Goal: Task Accomplishment & Management: Manage account settings

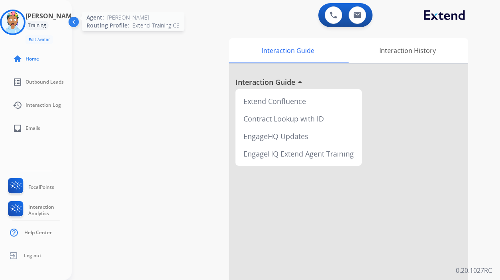
click at [21, 20] on img at bounding box center [13, 22] width 22 height 22
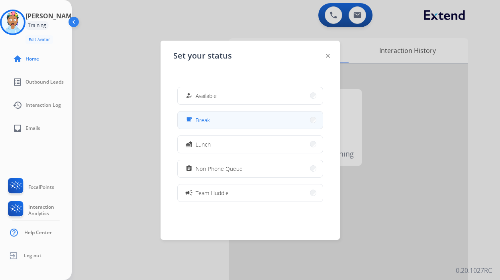
click at [216, 121] on button "free_breakfast Break" at bounding box center [250, 119] width 145 height 17
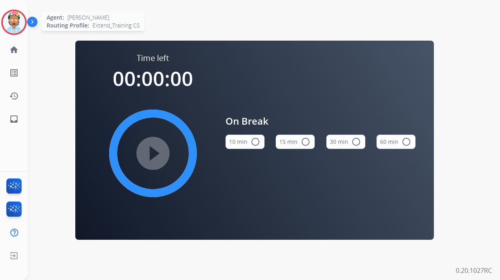
click at [12, 18] on img at bounding box center [14, 22] width 22 height 22
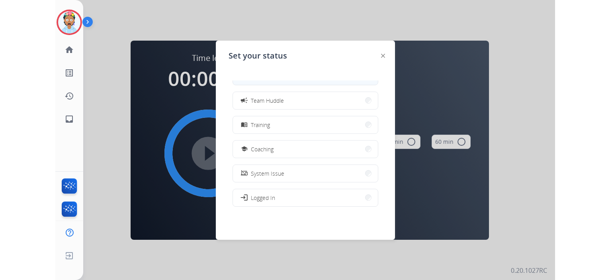
scroll to position [119, 0]
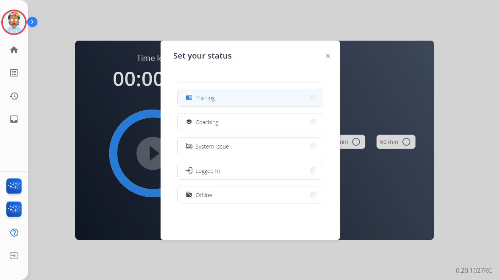
click at [226, 98] on button "menu_book Training" at bounding box center [250, 97] width 145 height 17
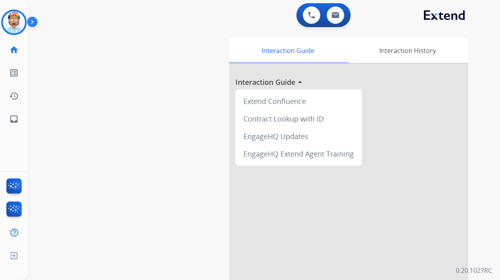
click at [478, 57] on div "Interaction Guide Interaction History Interaction Guide arrow_drop_up Extend Co…" at bounding box center [353, 198] width 254 height 326
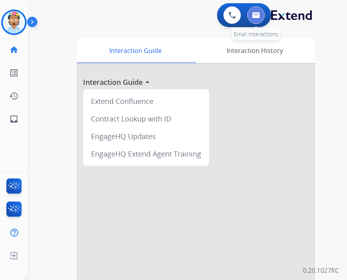
click at [257, 16] on img at bounding box center [256, 15] width 8 height 6
select select "**********"
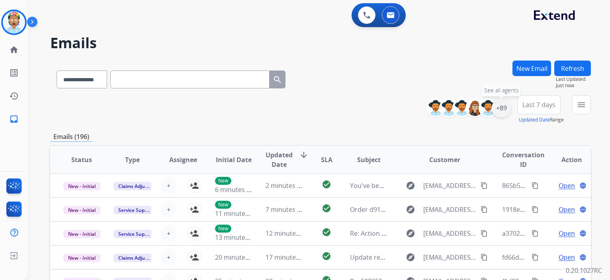
click at [495, 105] on div "+89" at bounding box center [501, 107] width 19 height 19
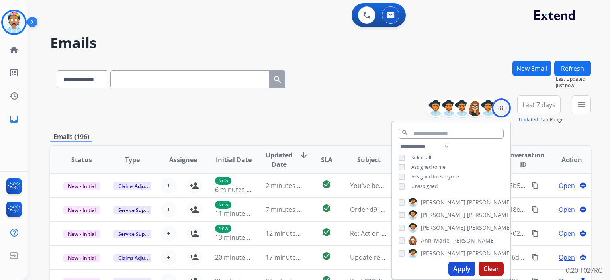
click at [499, 109] on button "Last 7 days" at bounding box center [538, 104] width 43 height 19
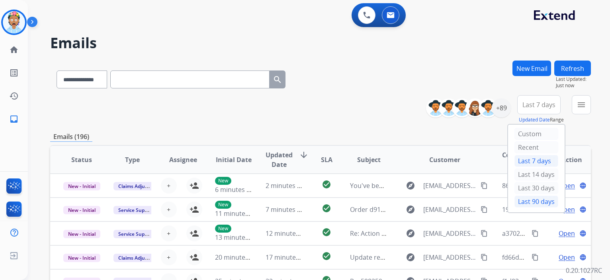
click at [499, 204] on div "Last 90 days" at bounding box center [536, 201] width 44 height 12
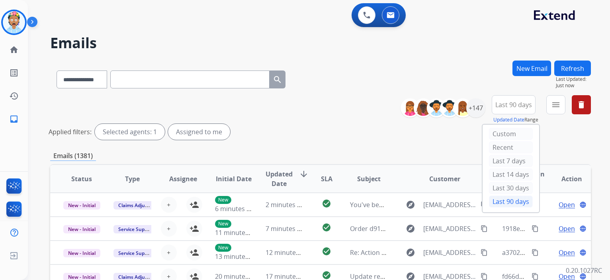
click at [499, 136] on div "Applied filters: Selected agents: 1 Assigned to me" at bounding box center [319, 132] width 541 height 16
click at [499, 103] on mat-icon "menu" at bounding box center [556, 105] width 10 height 10
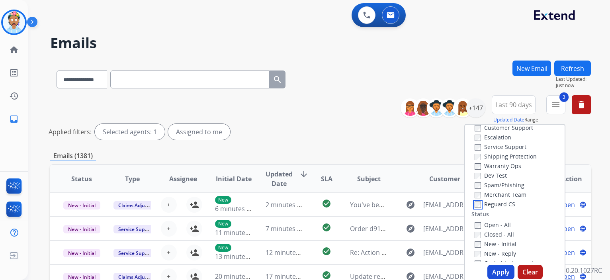
scroll to position [119, 0]
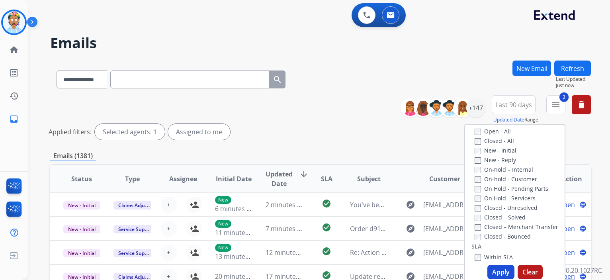
click at [494, 269] on button "Apply" at bounding box center [500, 272] width 27 height 14
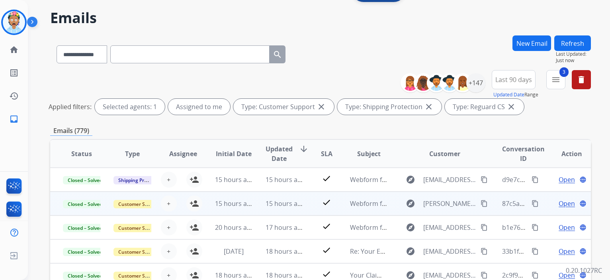
scroll to position [0, 0]
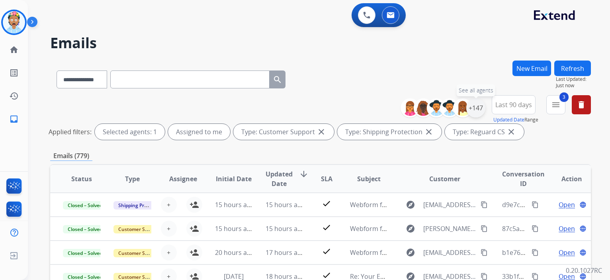
click at [478, 105] on div "+147" at bounding box center [475, 107] width 19 height 19
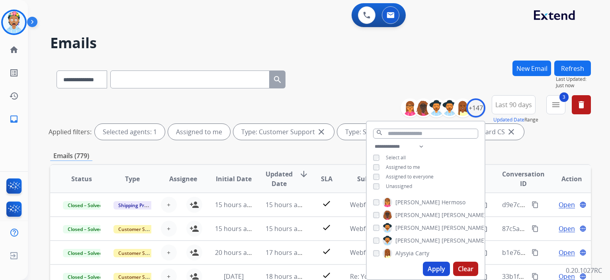
click at [499, 106] on span "Last 90 days" at bounding box center [513, 104] width 37 height 3
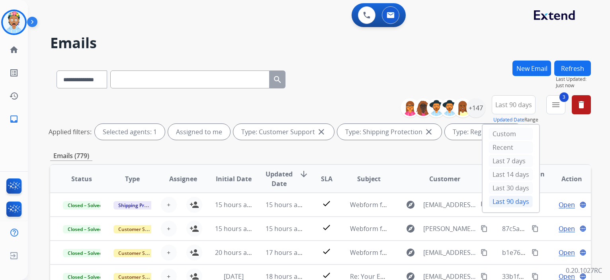
click at [497, 201] on div "Last 90 days" at bounding box center [511, 201] width 44 height 12
click at [499, 108] on mat-icon "menu" at bounding box center [556, 105] width 10 height 10
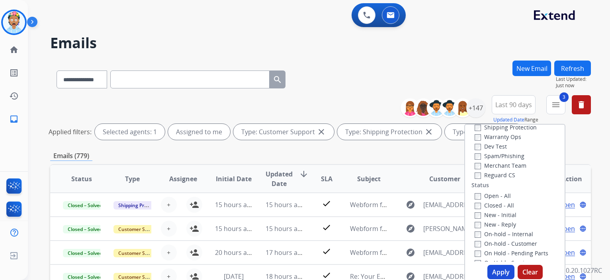
scroll to position [80, 0]
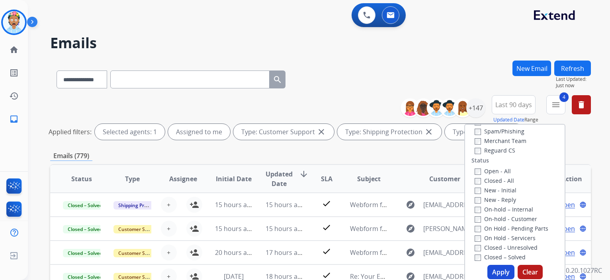
click at [499, 267] on button "Apply" at bounding box center [500, 272] width 27 height 14
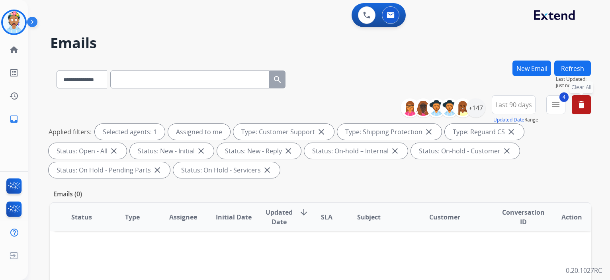
click at [499, 100] on mat-icon "delete" at bounding box center [581, 105] width 10 height 10
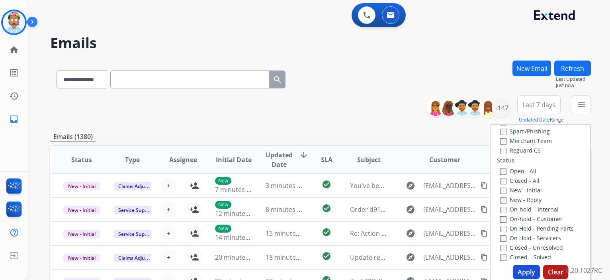
click at [357, 117] on div "**********" at bounding box center [320, 109] width 541 height 29
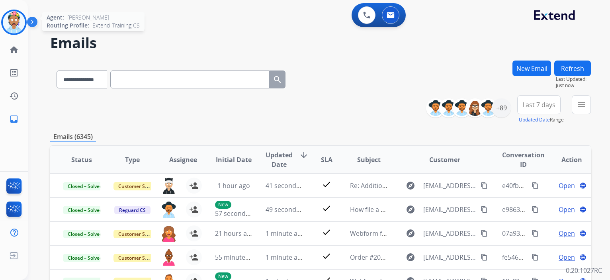
click at [18, 21] on img at bounding box center [14, 22] width 22 height 22
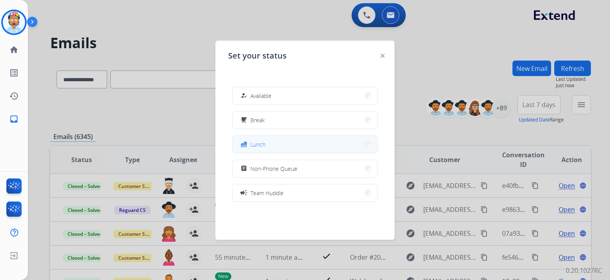
click at [275, 144] on button "fastfood Lunch" at bounding box center [304, 144] width 145 height 17
